Goal: Task Accomplishment & Management: Use online tool/utility

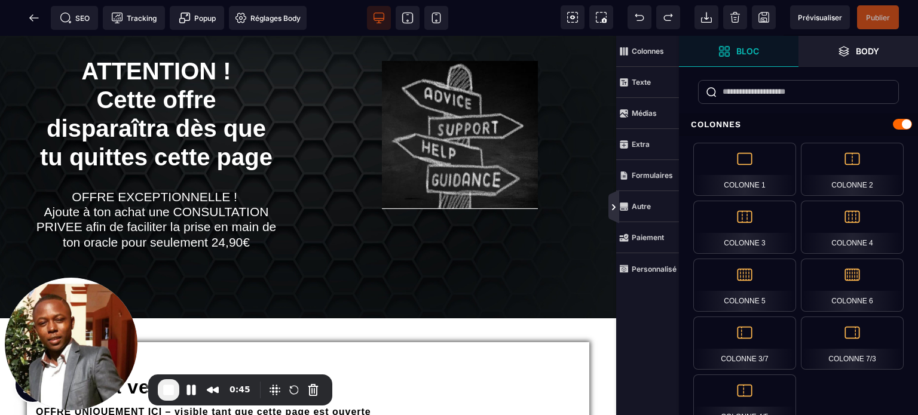
click at [614, 214] on icon at bounding box center [614, 206] width 11 height 33
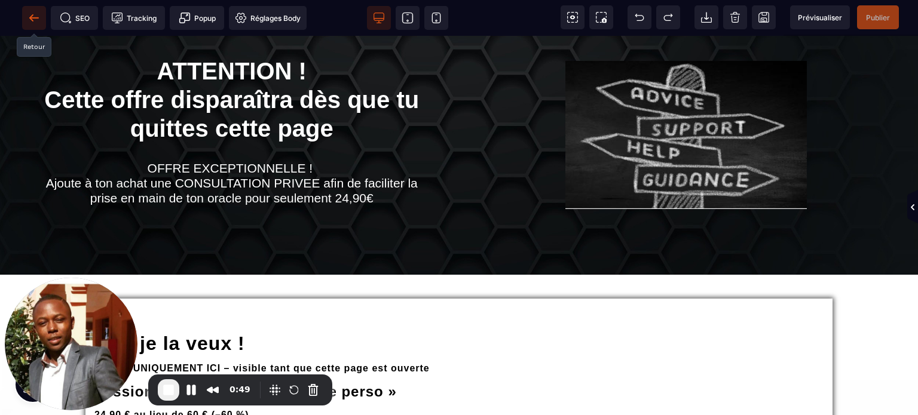
click at [31, 17] on icon at bounding box center [31, 17] width 4 height 7
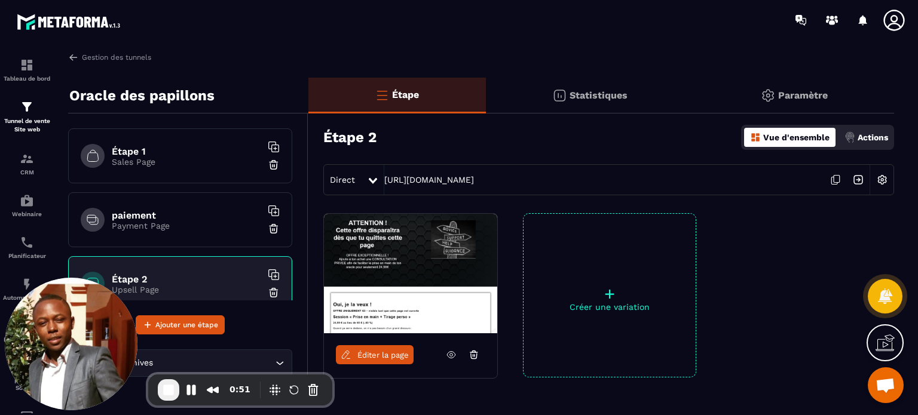
click at [183, 223] on p "Payment Page" at bounding box center [186, 226] width 149 height 10
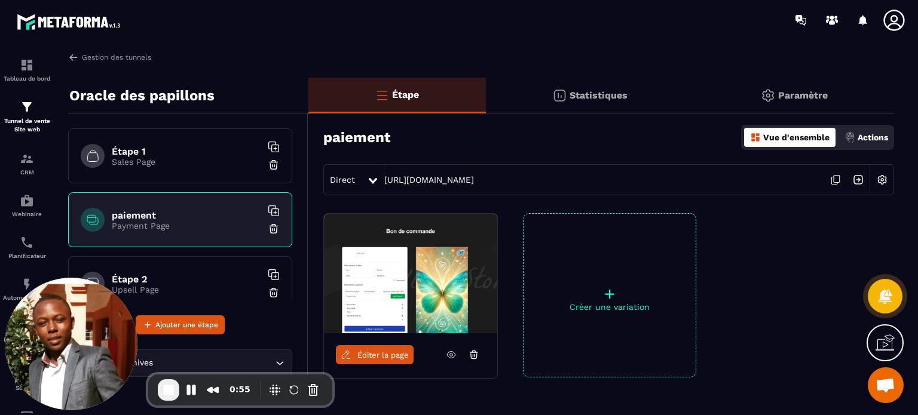
click at [158, 164] on p "Sales Page" at bounding box center [186, 162] width 149 height 10
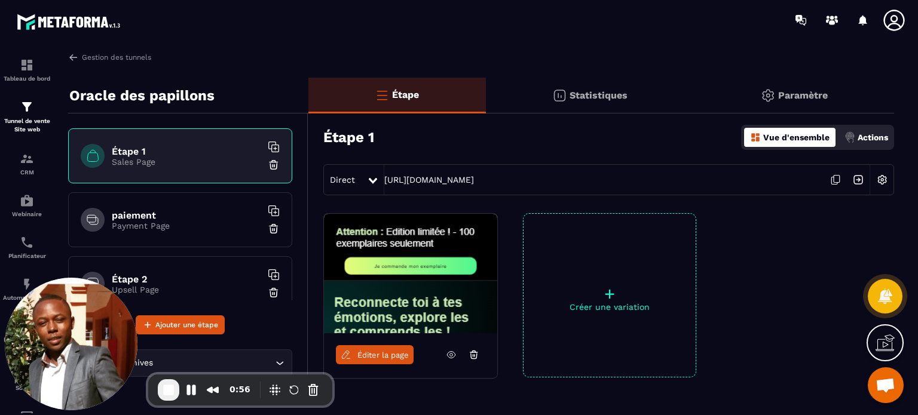
click at [167, 216] on h6 "paiement" at bounding box center [186, 215] width 149 height 11
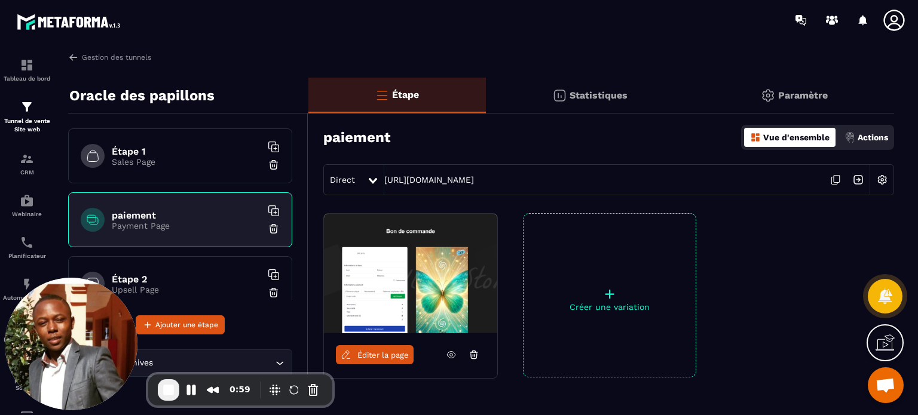
click at [880, 176] on img at bounding box center [882, 180] width 23 height 23
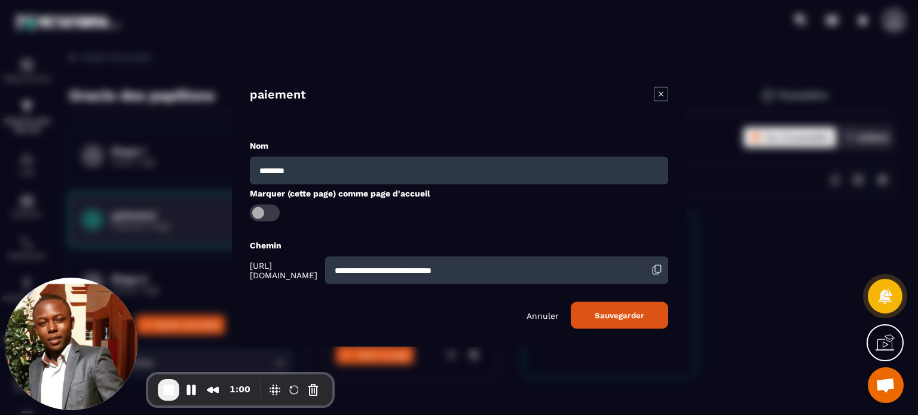
click at [550, 276] on input "**********" at bounding box center [496, 269] width 343 height 27
type input "**********"
click at [571, 302] on button "Sauvegarder" at bounding box center [619, 315] width 97 height 27
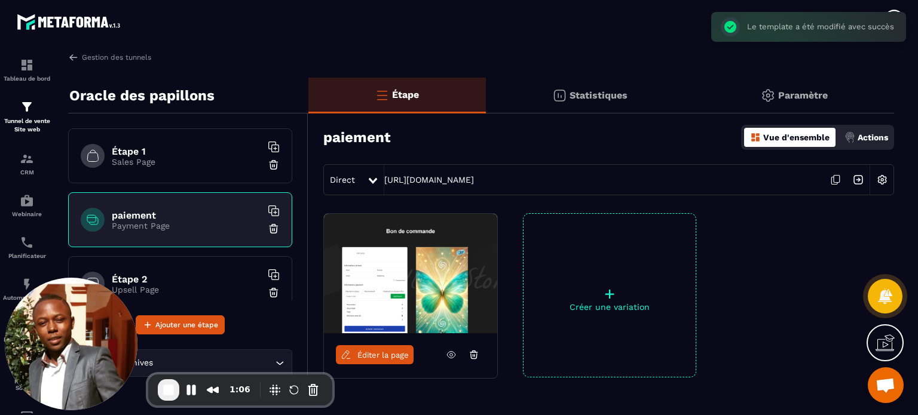
click at [175, 153] on h6 "Étape 1" at bounding box center [186, 151] width 149 height 11
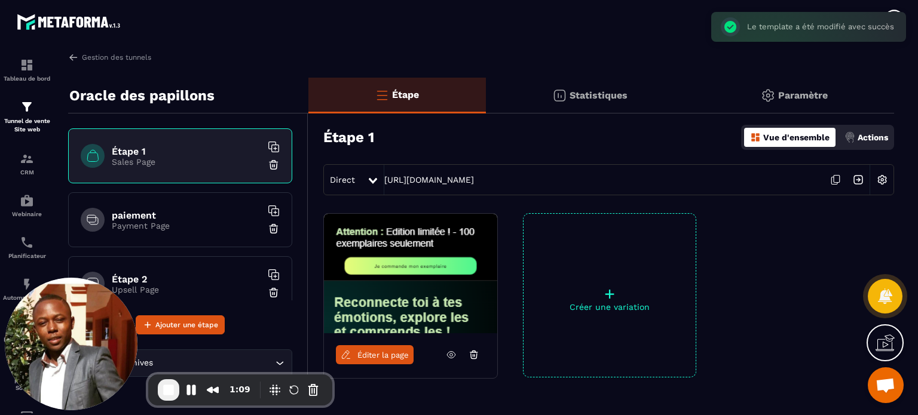
click at [208, 216] on h6 "paiement" at bounding box center [186, 215] width 149 height 11
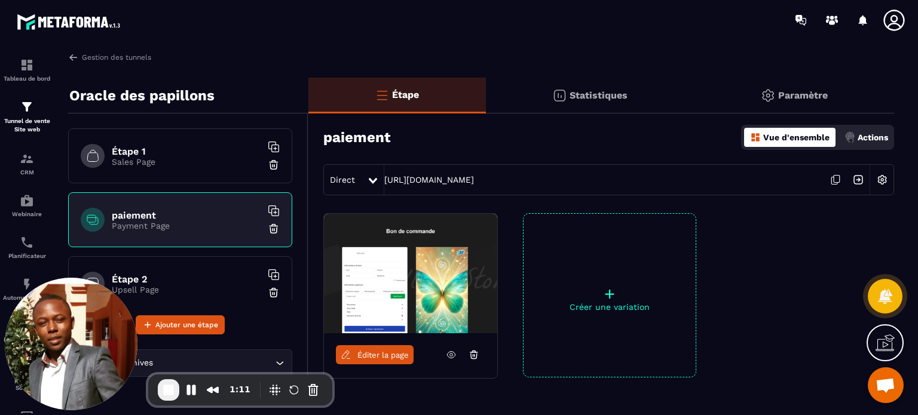
click at [189, 155] on h6 "Étape 1" at bounding box center [186, 151] width 149 height 11
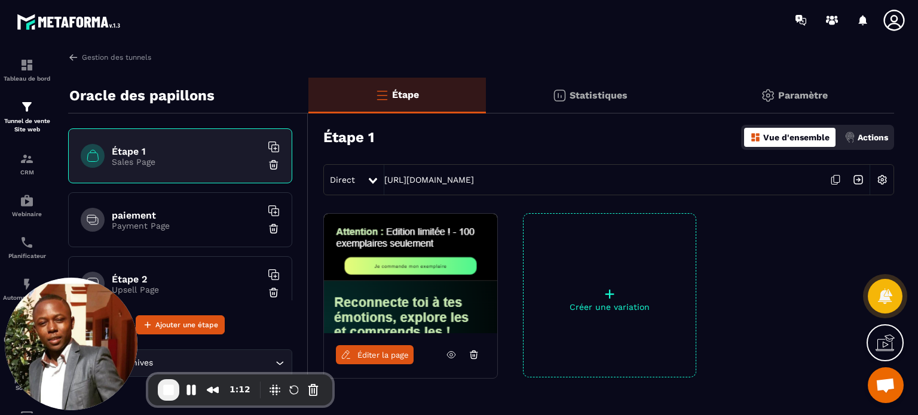
click at [179, 203] on div "paiement Payment Page" at bounding box center [180, 219] width 224 height 55
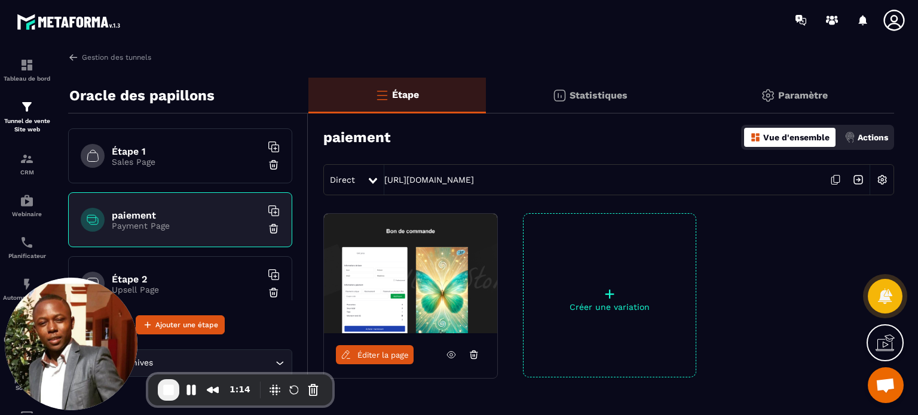
click at [181, 279] on h6 "Étape 2" at bounding box center [186, 279] width 149 height 11
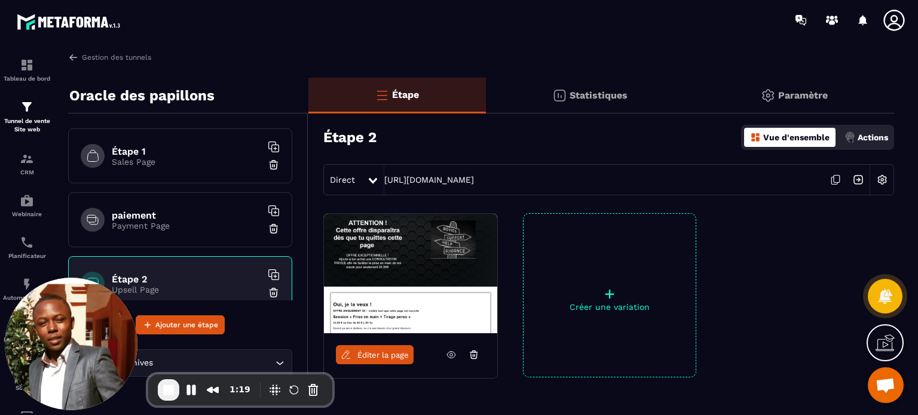
click at [367, 354] on span "Éditer la page" at bounding box center [382, 355] width 51 height 9
